Goal: Information Seeking & Learning: Check status

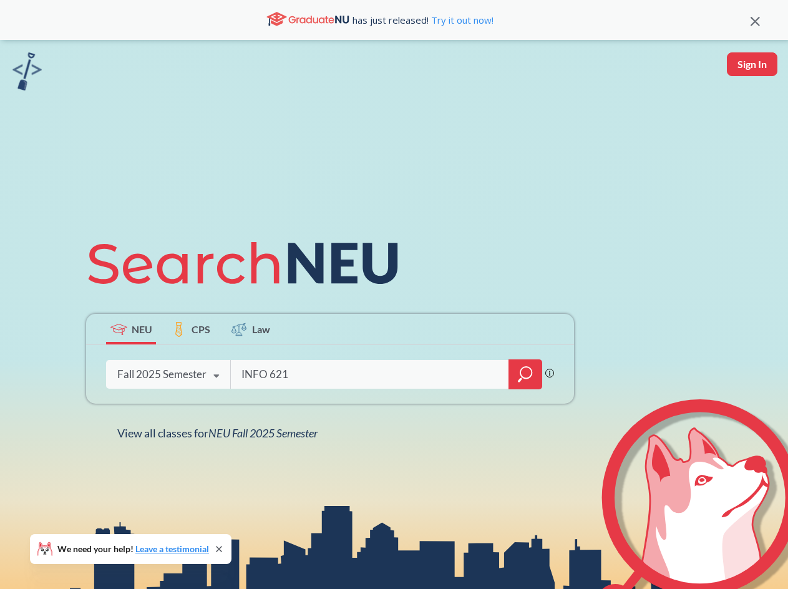
type input "INFO 6215"
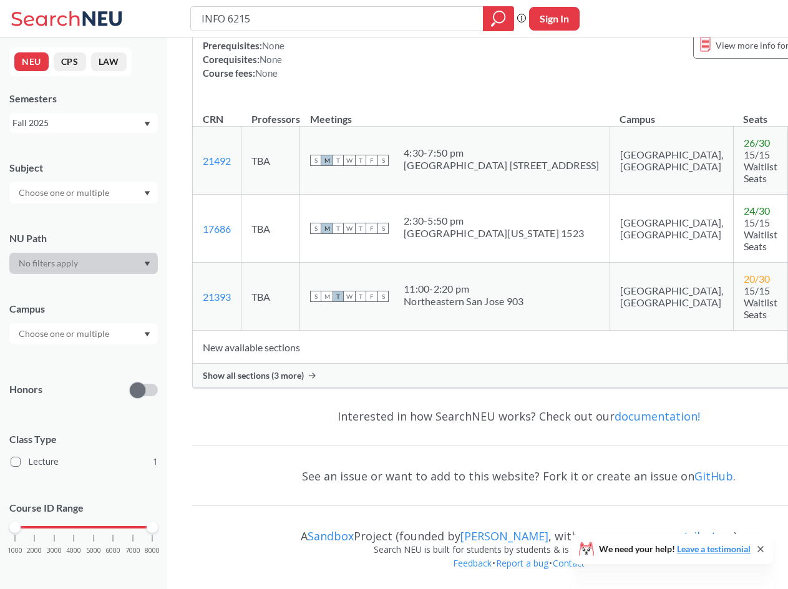
scroll to position [187, 0]
click at [257, 381] on span "Show all sections (3 more)" at bounding box center [253, 375] width 101 height 11
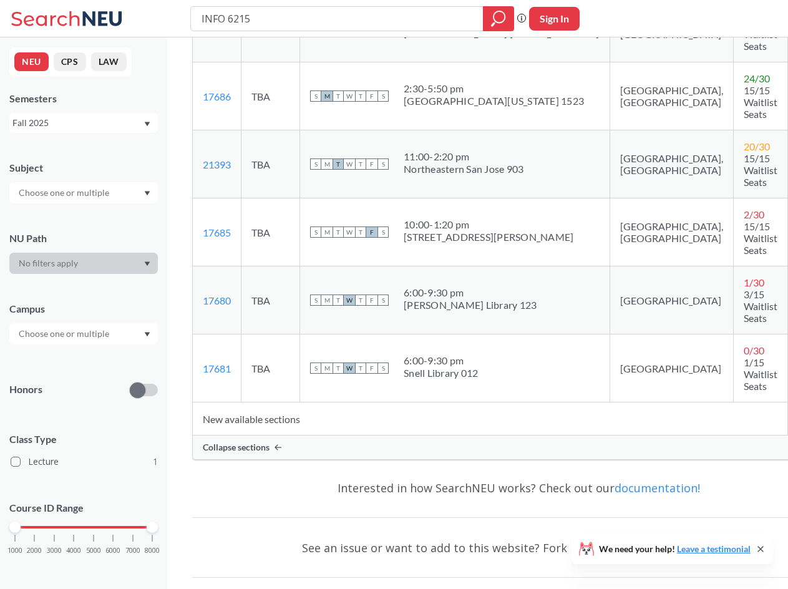
scroll to position [312, 0]
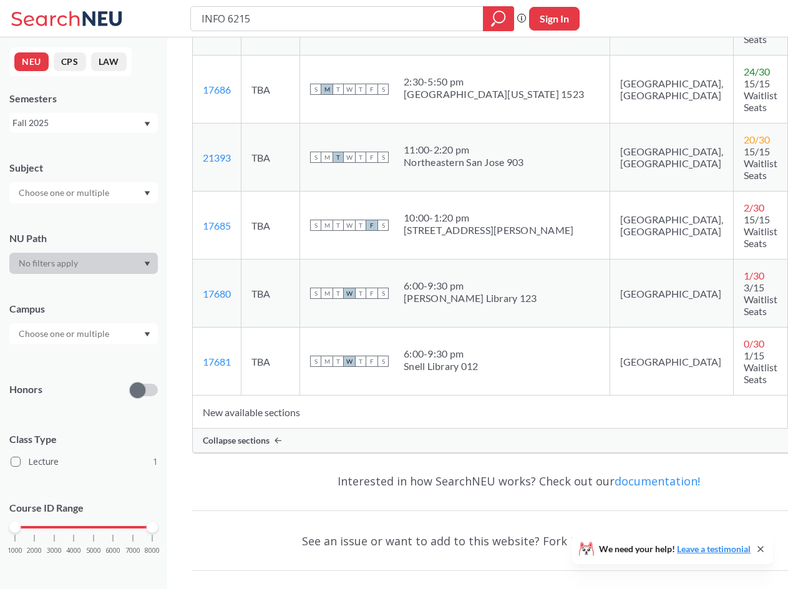
click at [787, 406] on input "checkbox" at bounding box center [802, 406] width 0 height 0
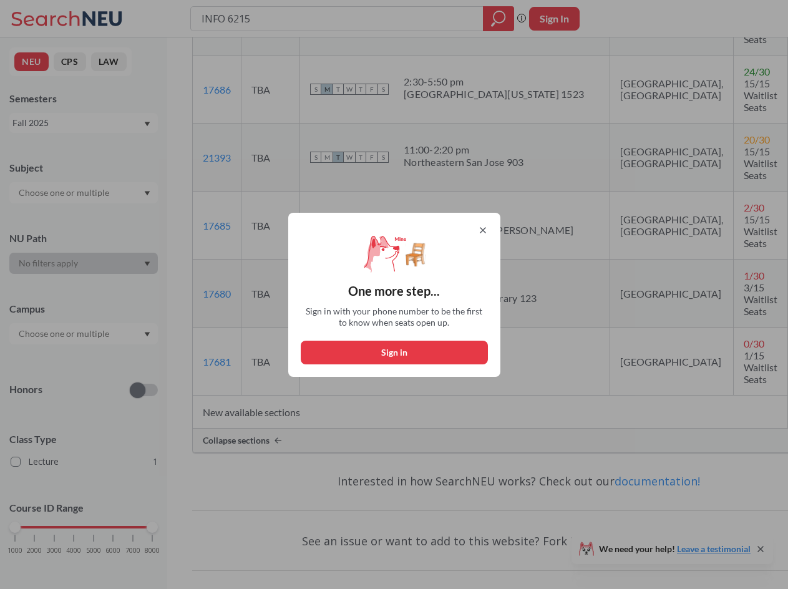
click at [483, 218] on div "One more step... Sign in with your phone number to be the first to know when se…" at bounding box center [394, 295] width 212 height 164
click at [488, 230] on icon at bounding box center [483, 230] width 10 height 10
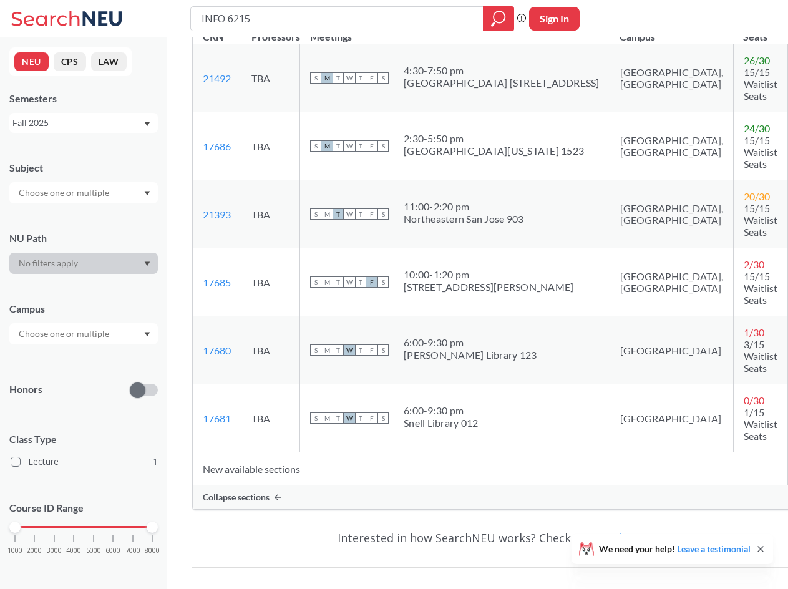
scroll to position [187, 0]
